Goal: Transaction & Acquisition: Purchase product/service

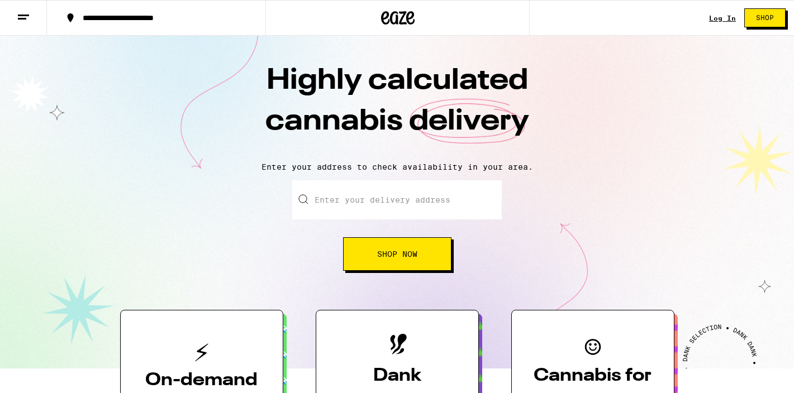
click at [416, 244] on button "Shop Now" at bounding box center [397, 254] width 108 height 34
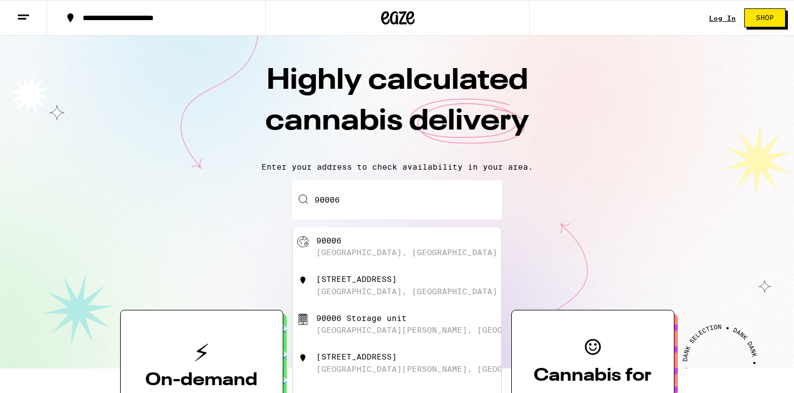
click at [385, 251] on div "[GEOGRAPHIC_DATA], [GEOGRAPHIC_DATA]" at bounding box center [406, 252] width 181 height 9
type input "[GEOGRAPHIC_DATA]"
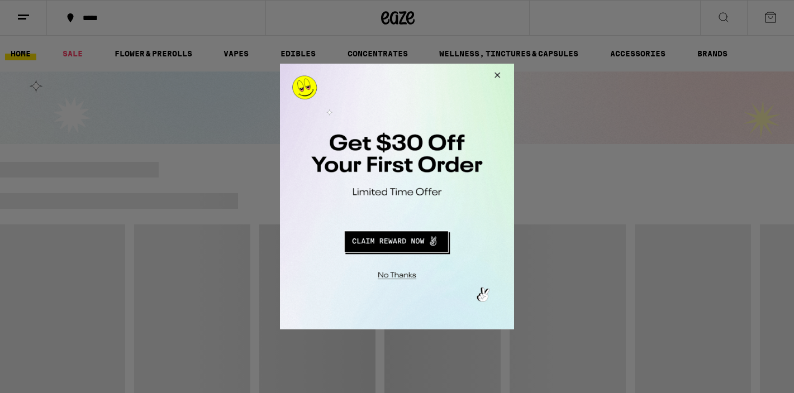
click at [498, 72] on button "Close Modal" at bounding box center [496, 77] width 30 height 27
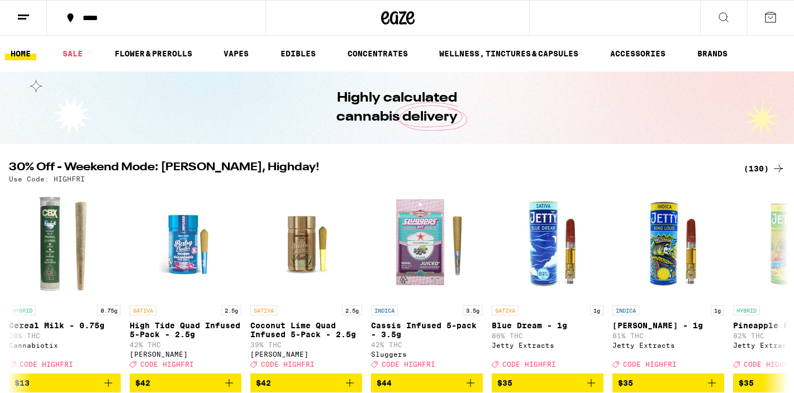
click at [718, 19] on icon at bounding box center [723, 17] width 13 height 13
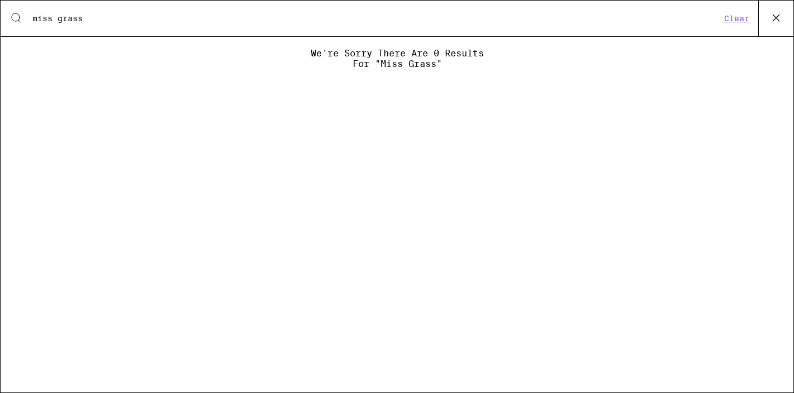
type input "miss grass"
